Goal: Navigation & Orientation: Find specific page/section

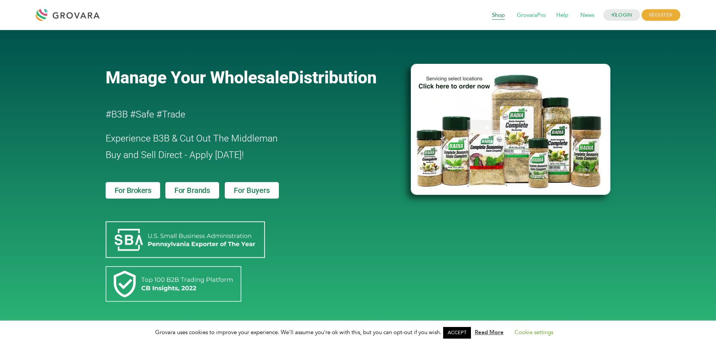
click at [499, 16] on span "Shop" at bounding box center [498, 15] width 23 height 14
